Goal: Communication & Community: Answer question/provide support

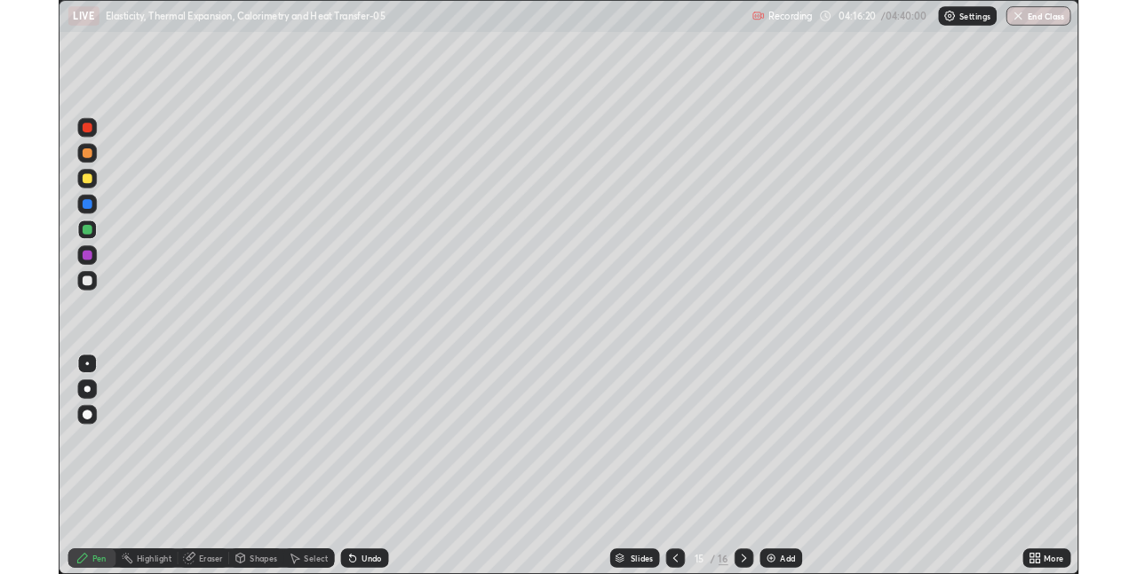
scroll to position [639, 1137]
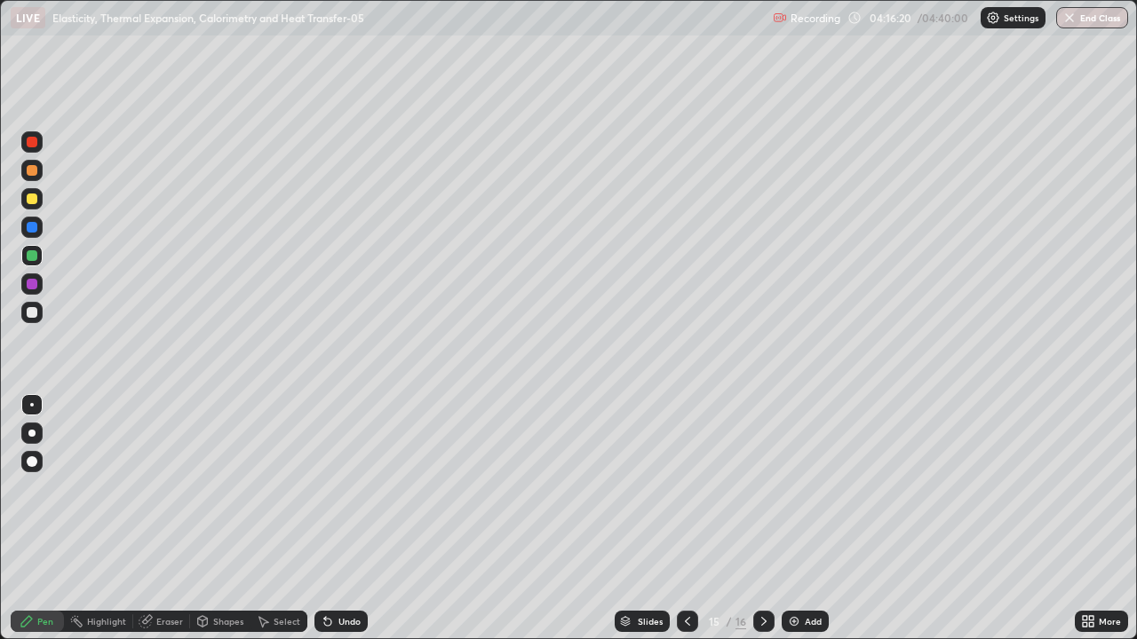
click at [34, 143] on div at bounding box center [32, 142] width 11 height 11
click at [32, 312] on div at bounding box center [32, 312] width 11 height 11
click at [341, 622] on div "Undo" at bounding box center [349, 621] width 22 height 9
click at [341, 624] on div "Undo" at bounding box center [349, 621] width 22 height 9
click at [29, 227] on div at bounding box center [32, 227] width 11 height 11
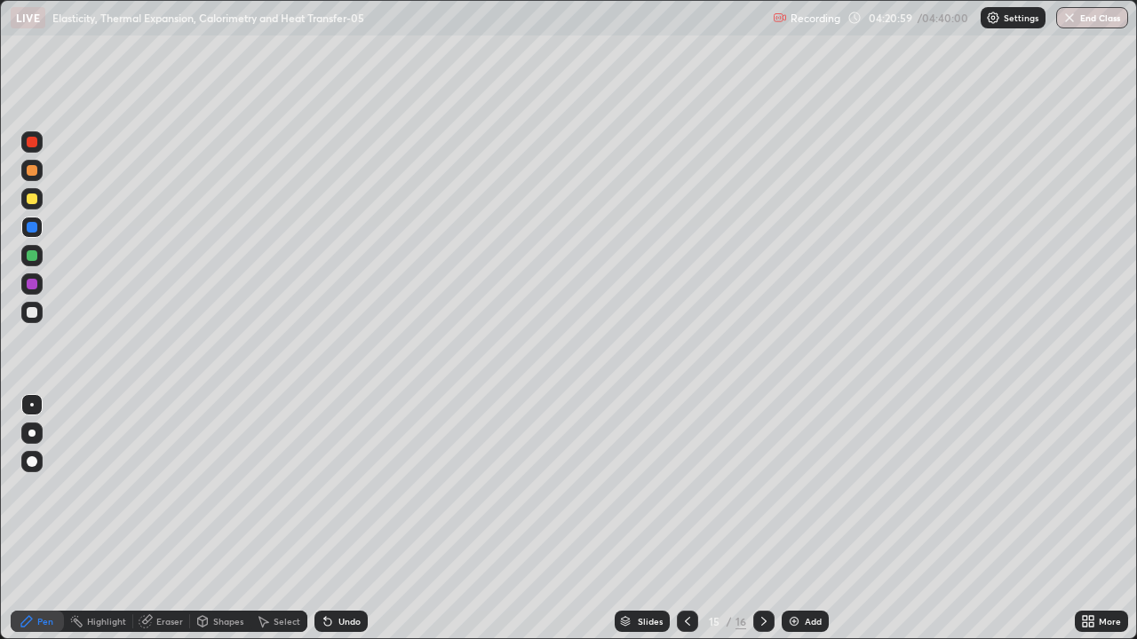
click at [31, 281] on div at bounding box center [32, 284] width 11 height 11
click at [34, 202] on div at bounding box center [32, 199] width 11 height 11
click at [153, 626] on div "Eraser" at bounding box center [161, 621] width 57 height 21
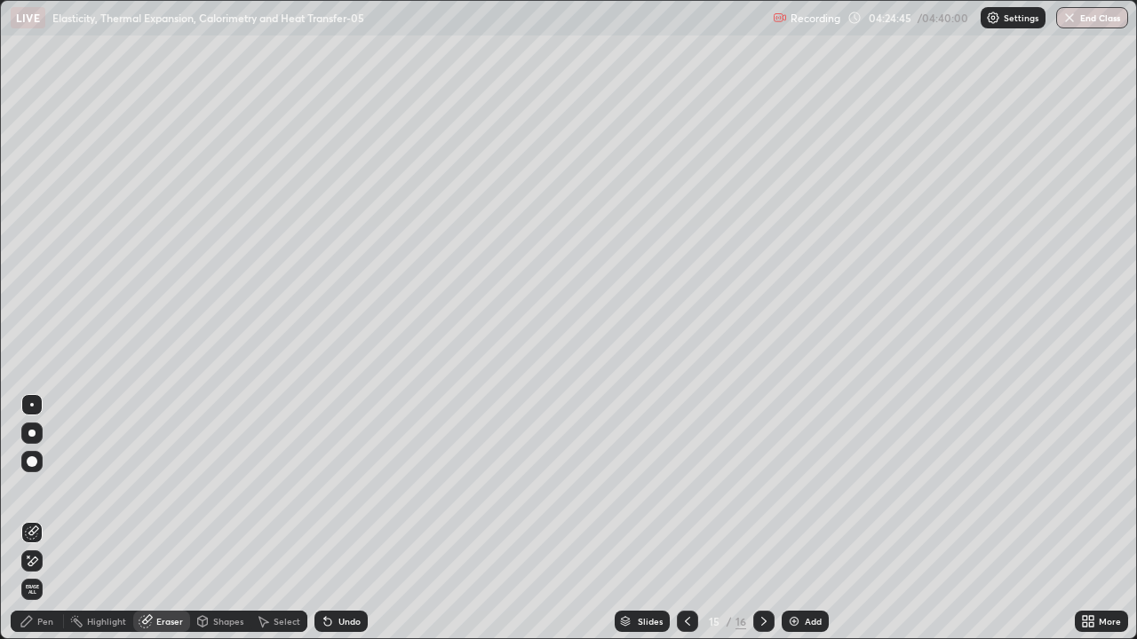
click at [28, 626] on icon at bounding box center [27, 621] width 14 height 14
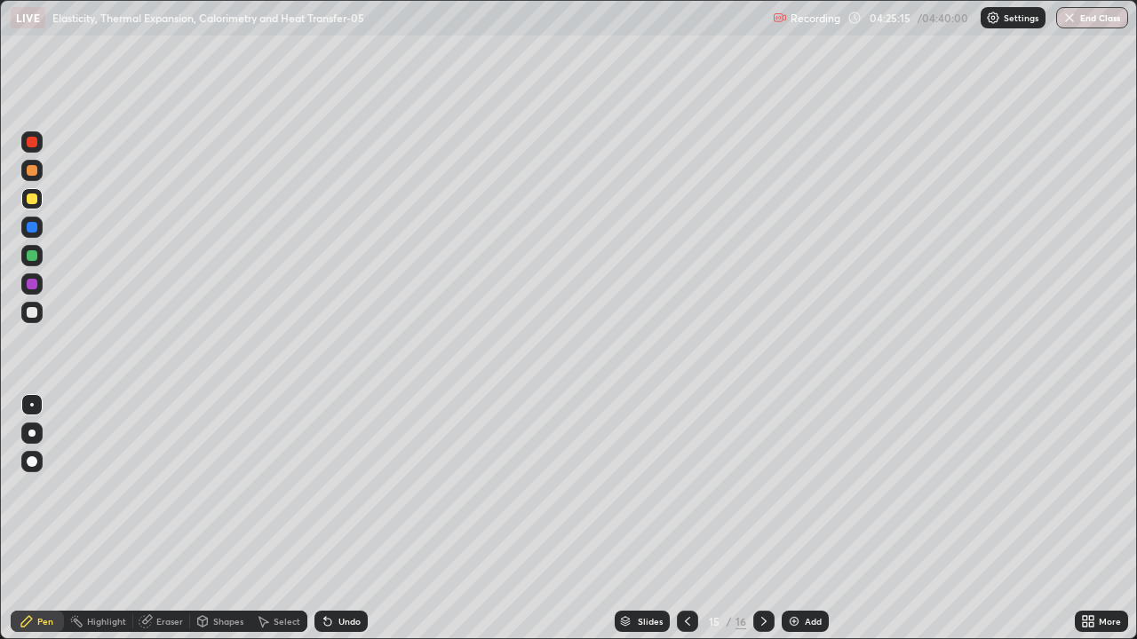
click at [799, 628] on img at bounding box center [794, 621] width 14 height 14
click at [29, 138] on div at bounding box center [32, 142] width 11 height 11
click at [338, 621] on div "Undo" at bounding box center [349, 621] width 22 height 9
click at [1079, 21] on button "End Class" at bounding box center [1092, 17] width 72 height 21
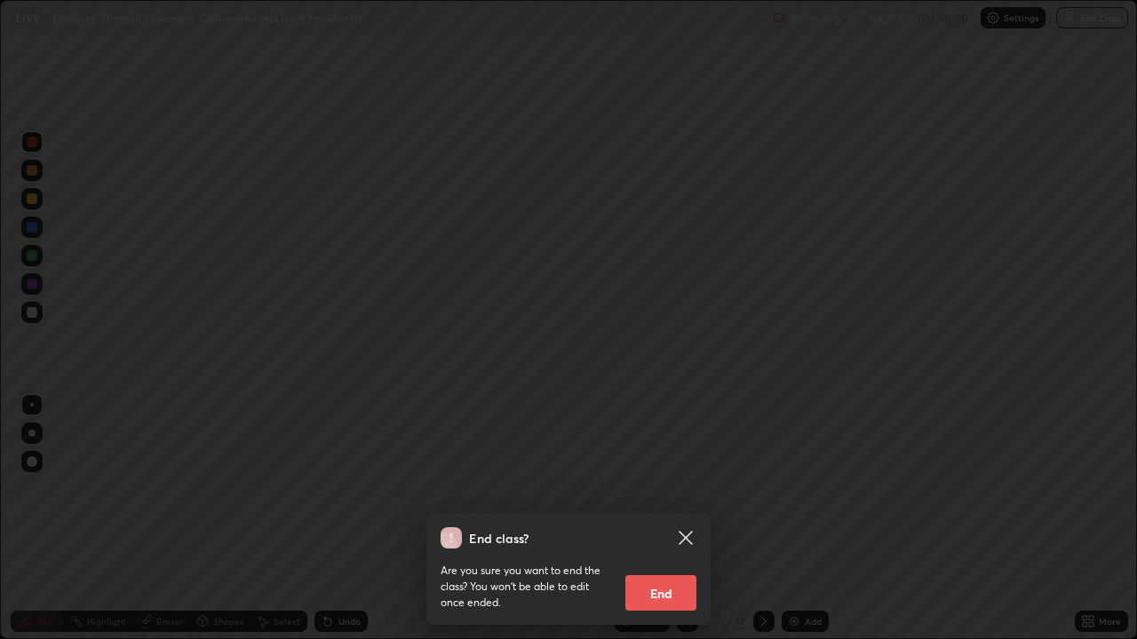
click at [653, 607] on button "End" at bounding box center [660, 593] width 71 height 36
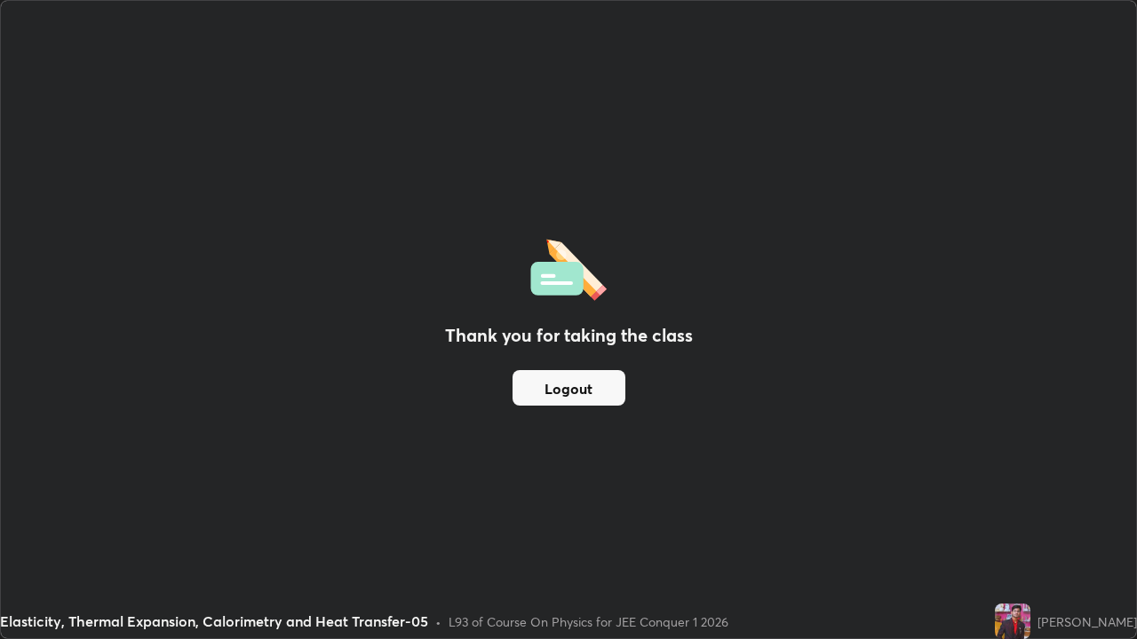
click at [566, 398] on button "Logout" at bounding box center [568, 388] width 113 height 36
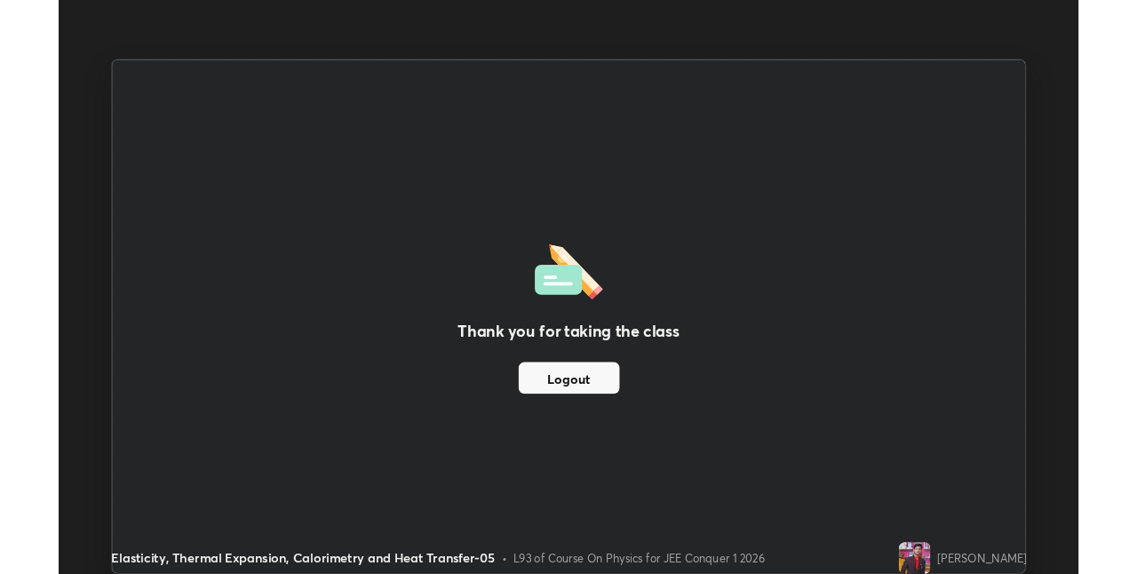
scroll to position [88218, 87656]
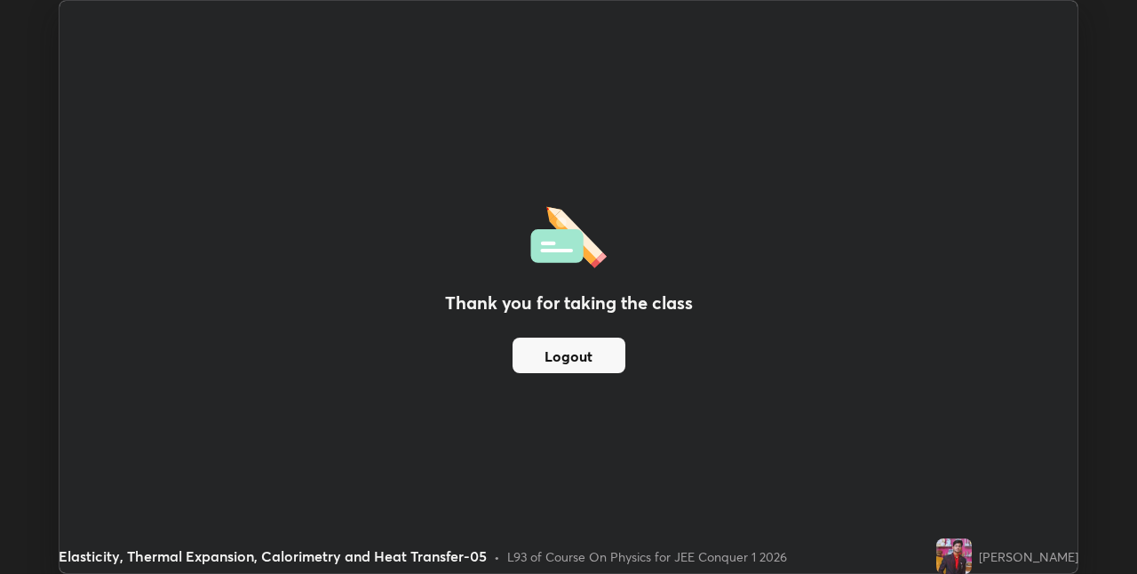
click at [971, 545] on img at bounding box center [954, 556] width 36 height 36
click at [968, 535] on div "Thank you for taking the class Logout" at bounding box center [568, 287] width 1018 height 572
click at [965, 552] on img at bounding box center [954, 556] width 36 height 36
click at [966, 559] on img at bounding box center [954, 556] width 36 height 36
click at [925, 99] on div "Thank you for taking the class Logout" at bounding box center [568, 287] width 1018 height 572
